Goal: Complete application form: Complete application form

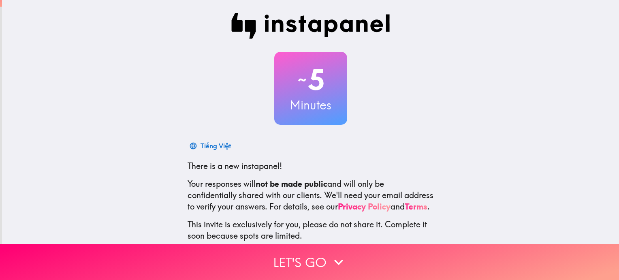
scroll to position [58, 0]
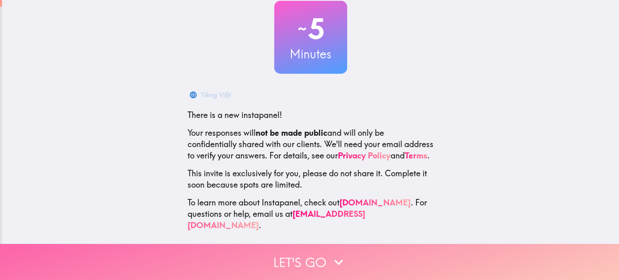
click at [330, 255] on icon "button" at bounding box center [339, 262] width 18 height 18
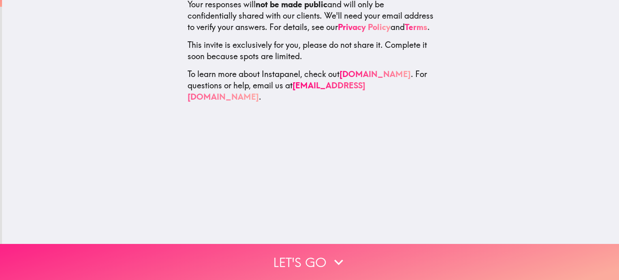
scroll to position [0, 0]
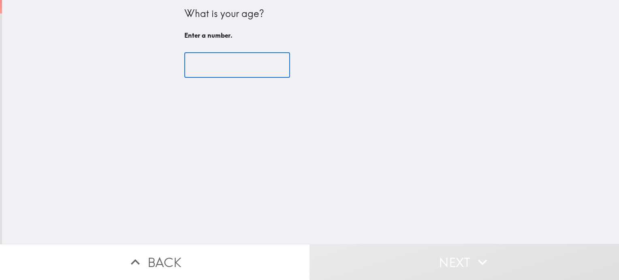
click at [232, 66] on input "number" at bounding box center [237, 65] width 106 height 25
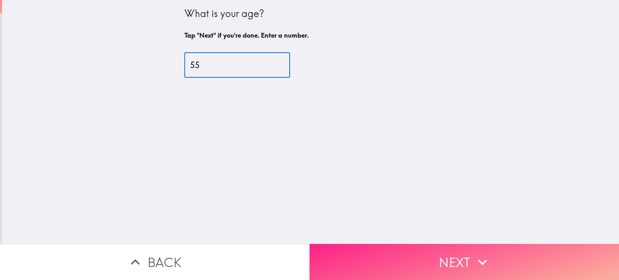
type input "55"
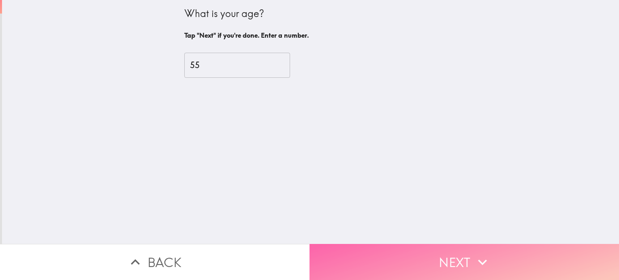
click at [416, 262] on button "Next" at bounding box center [465, 262] width 310 height 36
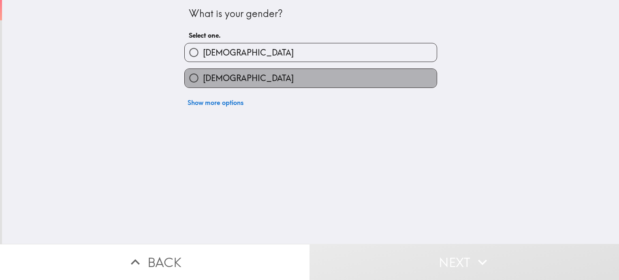
click at [286, 84] on label "[DEMOGRAPHIC_DATA]" at bounding box center [311, 78] width 252 height 18
click at [203, 84] on input "[DEMOGRAPHIC_DATA]" at bounding box center [194, 78] width 18 height 18
radio input "true"
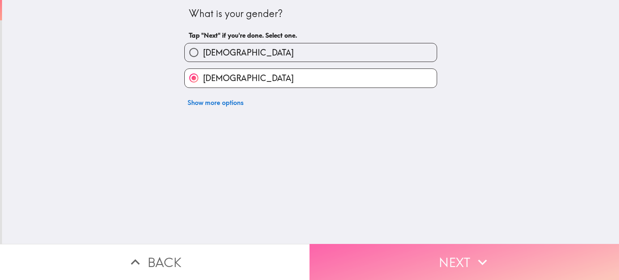
click at [386, 248] on button "Next" at bounding box center [465, 262] width 310 height 36
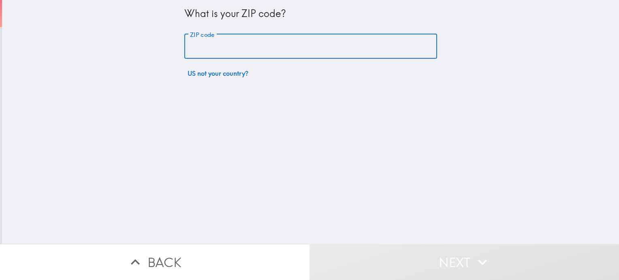
click at [221, 46] on input "ZIP code" at bounding box center [310, 46] width 253 height 25
type input "44011"
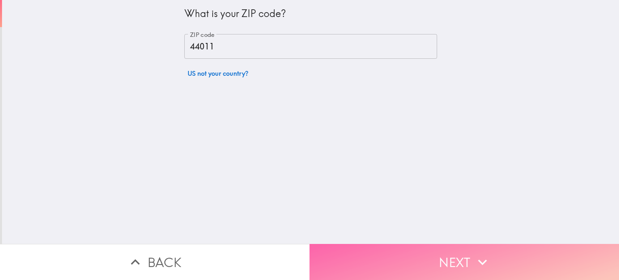
click at [431, 256] on button "Next" at bounding box center [465, 262] width 310 height 36
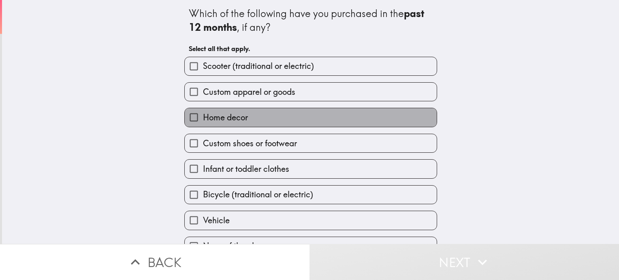
click at [253, 115] on label "Home decor" at bounding box center [311, 117] width 252 height 18
click at [203, 115] on input "Home decor" at bounding box center [194, 117] width 18 height 18
checkbox input "true"
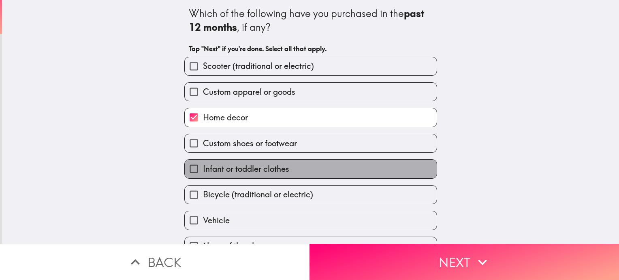
click at [285, 169] on label "Infant or toddler clothes" at bounding box center [311, 169] width 252 height 18
click at [203, 169] on input "Infant or toddler clothes" at bounding box center [194, 169] width 18 height 18
checkbox input "true"
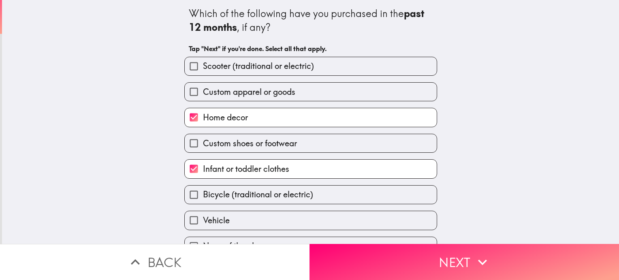
scroll to position [17, 0]
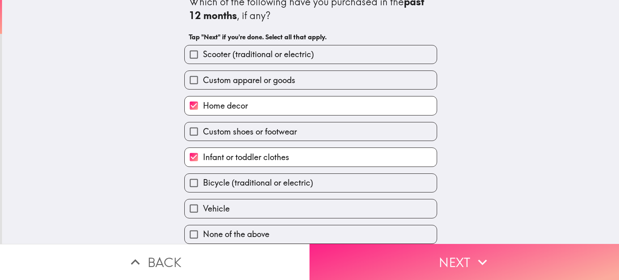
click at [437, 249] on button "Next" at bounding box center [465, 262] width 310 height 36
